Goal: Information Seeking & Learning: Learn about a topic

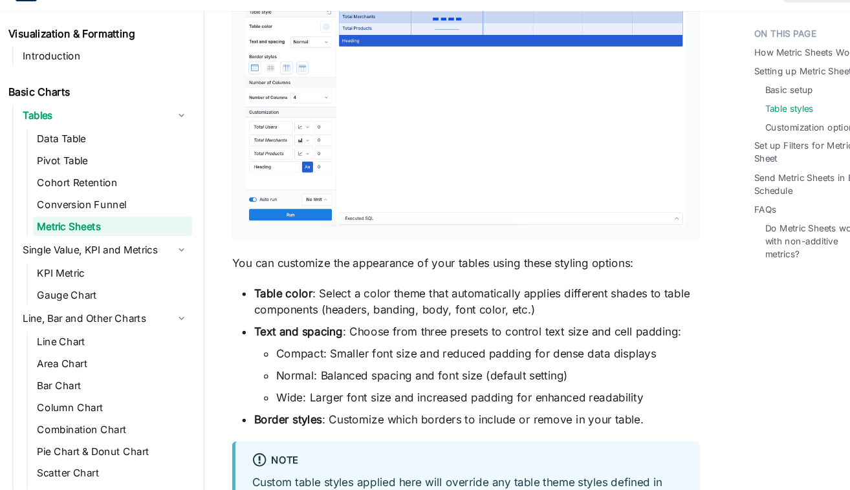
scroll to position [1918, 0]
